Goal: Task Accomplishment & Management: Complete application form

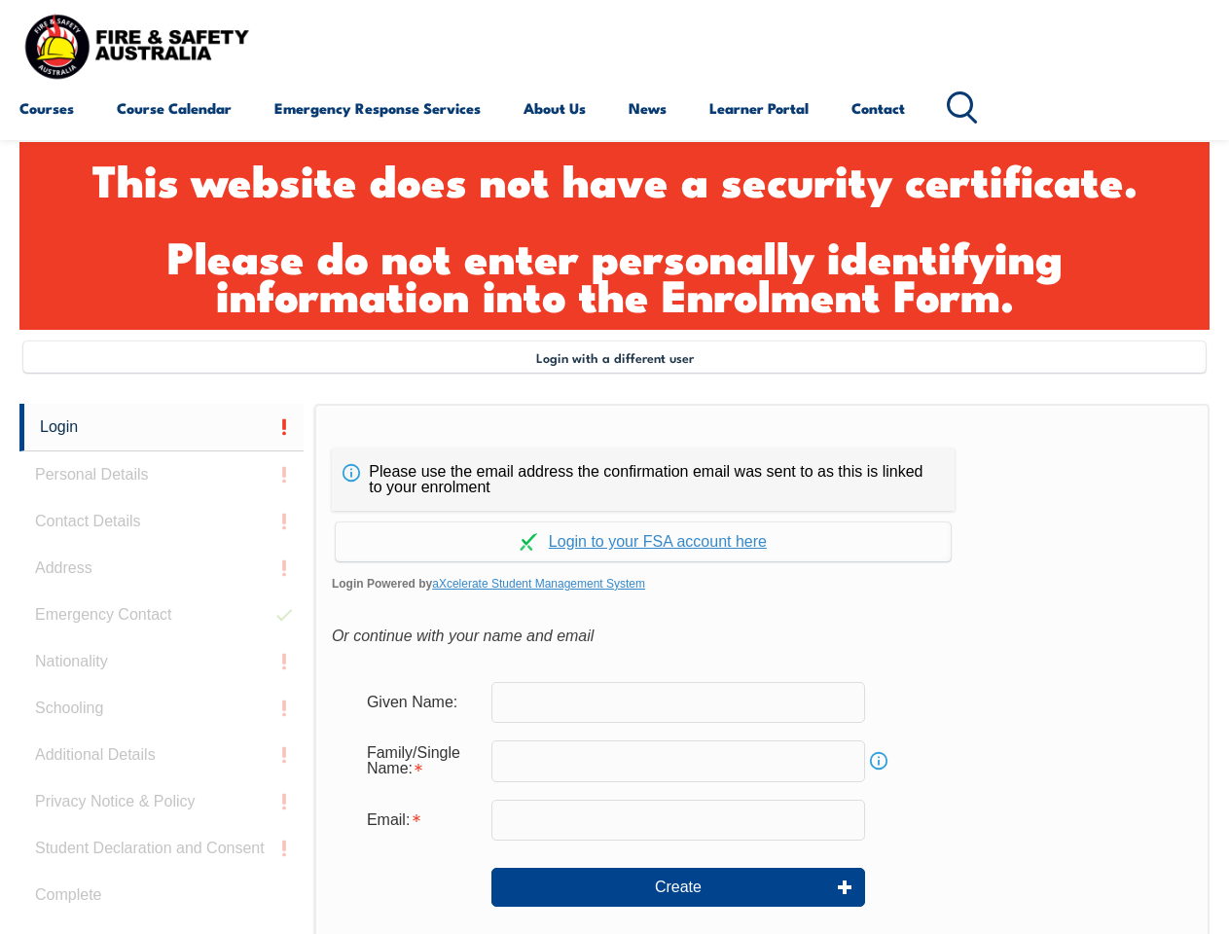
scroll to position [660, 0]
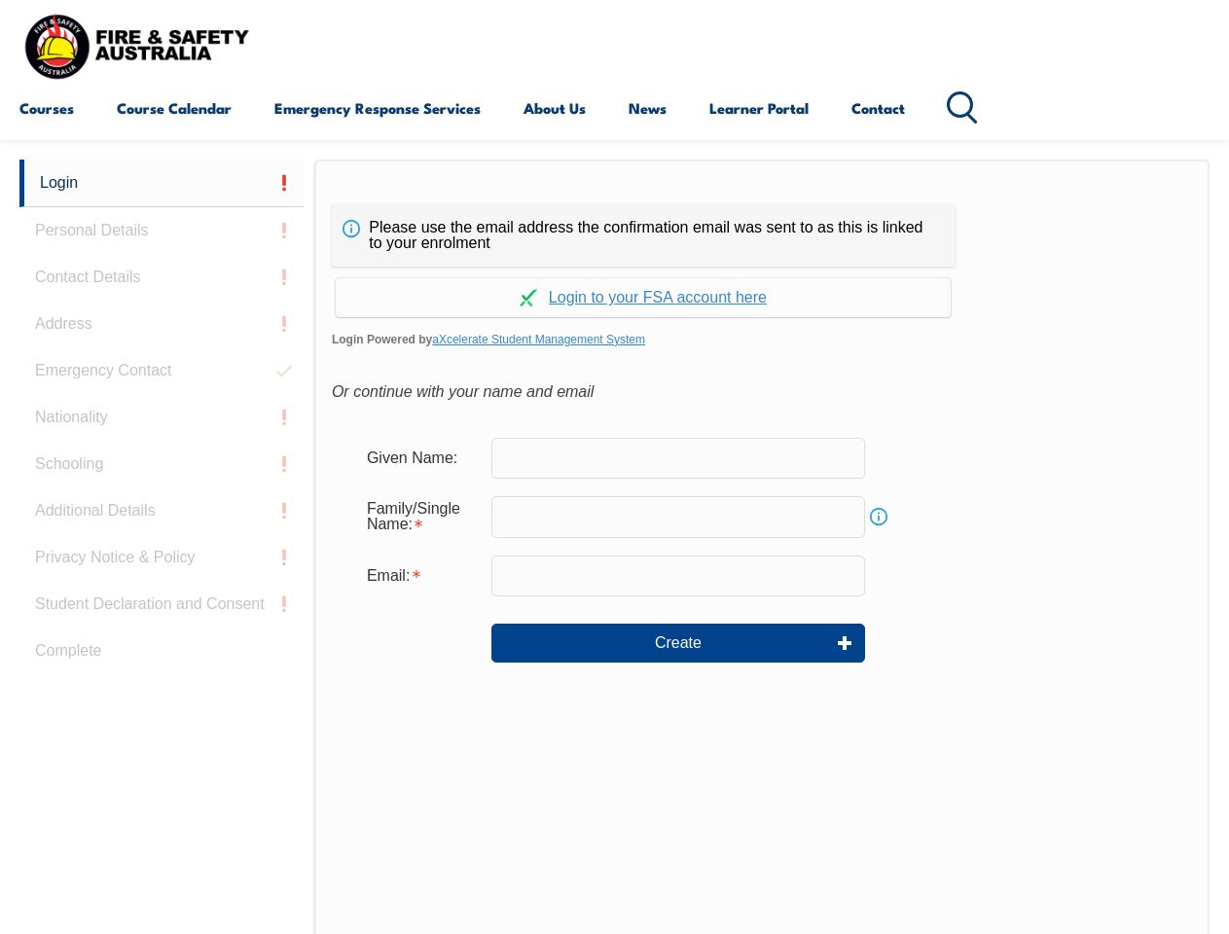
click at [614, 137] on header "Courses Course Calendar Emergency Response Services Services Overview Emergency…" at bounding box center [614, 70] width 1229 height 140
click at [614, 547] on form "Given Name: Family/Single Name: Info Email: Create" at bounding box center [762, 564] width 860 height 292
click at [162, 183] on link "Login" at bounding box center [161, 184] width 284 height 48
click at [162, 231] on div "Login Personal Details Contact Details Address Emergency Contact Nationality Sc…" at bounding box center [166, 646] width 295 height 972
click at [162, 277] on div "Login Personal Details Contact Details Address Emergency Contact Nationality Sc…" at bounding box center [166, 646] width 295 height 972
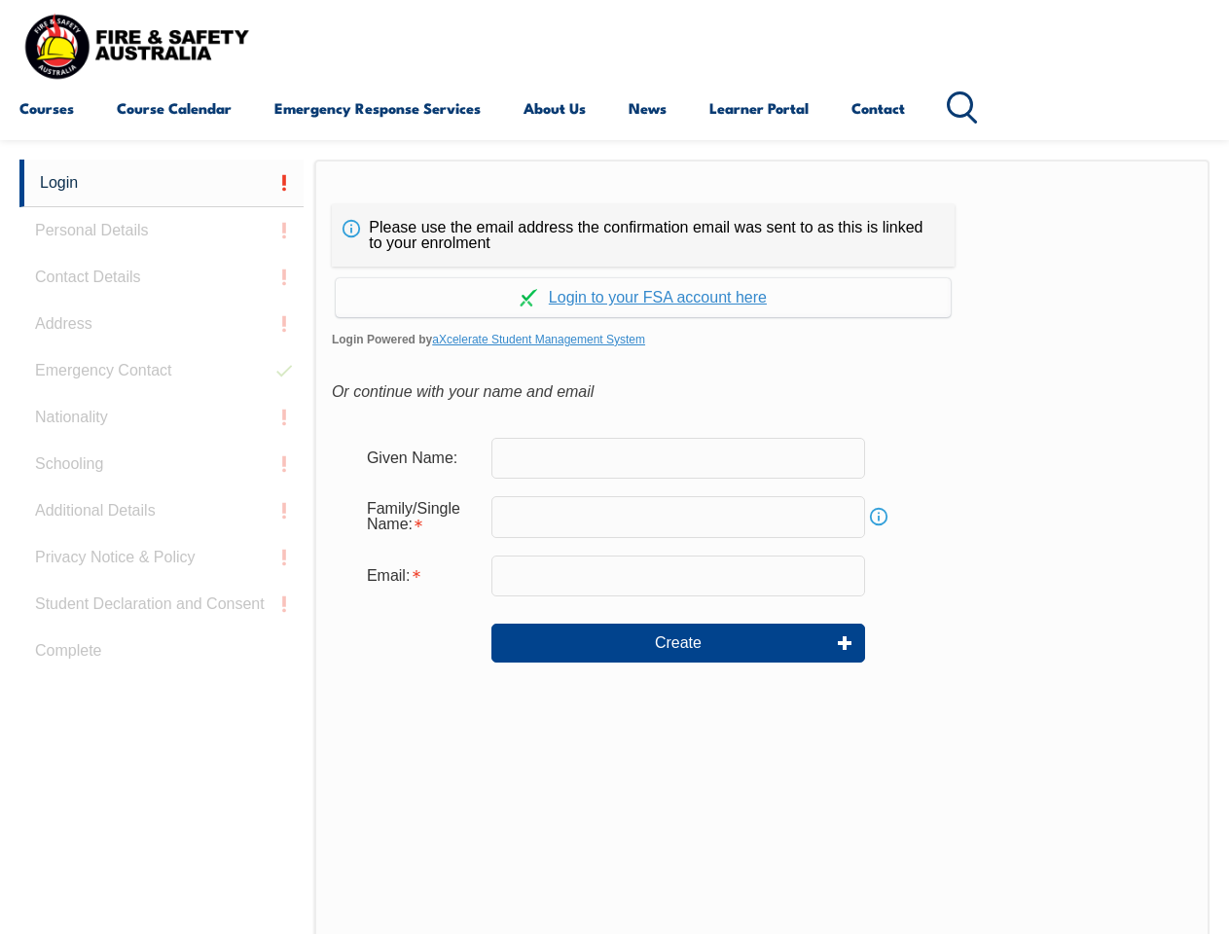
click at [162, 324] on div "Login Personal Details Contact Details Address Emergency Contact Nationality Sc…" at bounding box center [166, 646] width 295 height 972
click at [162, 371] on div "Login Personal Details Contact Details Address Emergency Contact Nationality Sc…" at bounding box center [166, 646] width 295 height 972
click at [162, 417] on div "Login Personal Details Contact Details Address Emergency Contact Nationality Sc…" at bounding box center [166, 646] width 295 height 972
click at [162, 464] on div "Login Personal Details Contact Details Address Emergency Contact Nationality Sc…" at bounding box center [166, 646] width 295 height 972
click at [162, 511] on div "Login Personal Details Contact Details Address Emergency Contact Nationality Sc…" at bounding box center [166, 646] width 295 height 972
